Goal: Navigation & Orientation: Find specific page/section

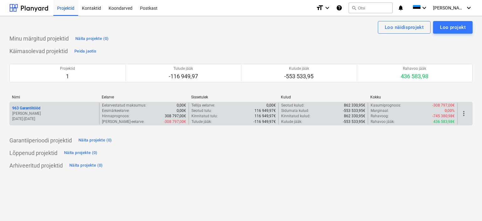
click at [68, 111] on p "[PERSON_NAME]" at bounding box center [54, 113] width 84 height 5
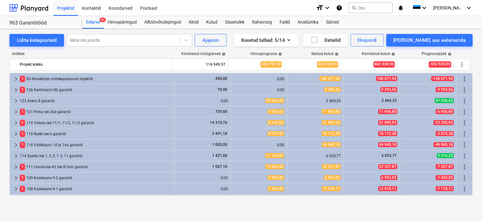
click at [289, 29] on div "Lülita kategooriaid Mine rea juurde Ajajoon Kuvatud tulbad : 5/14 Detailid Eksp…" at bounding box center [241, 118] width 482 height 179
click at [287, 24] on div "Failid" at bounding box center [285, 22] width 18 height 13
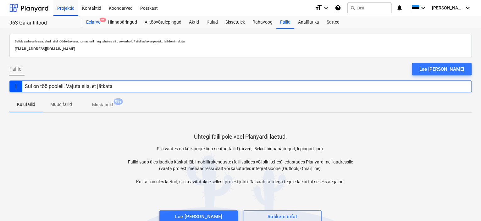
click at [92, 26] on div "Eelarve 9+" at bounding box center [93, 22] width 22 height 13
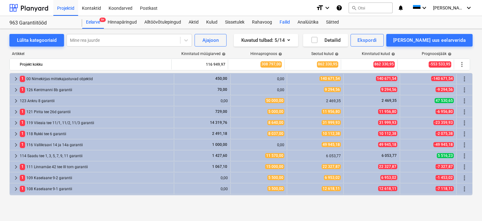
click at [288, 23] on div "Failid" at bounding box center [285, 22] width 18 height 13
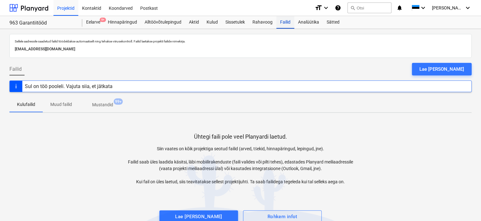
click at [281, 20] on div "Failid" at bounding box center [285, 22] width 18 height 13
